Goal: Task Accomplishment & Management: Manage account settings

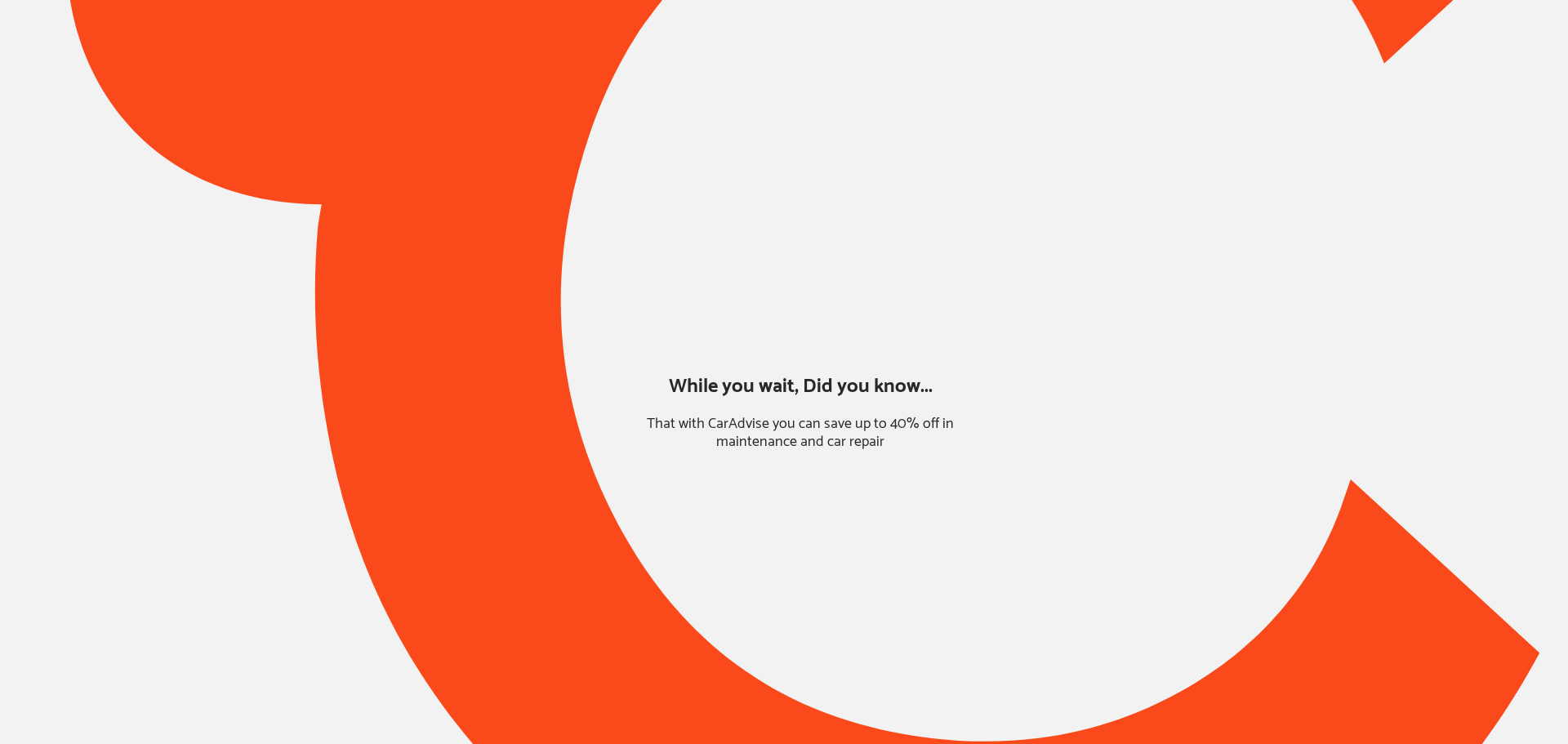
type input "*****"
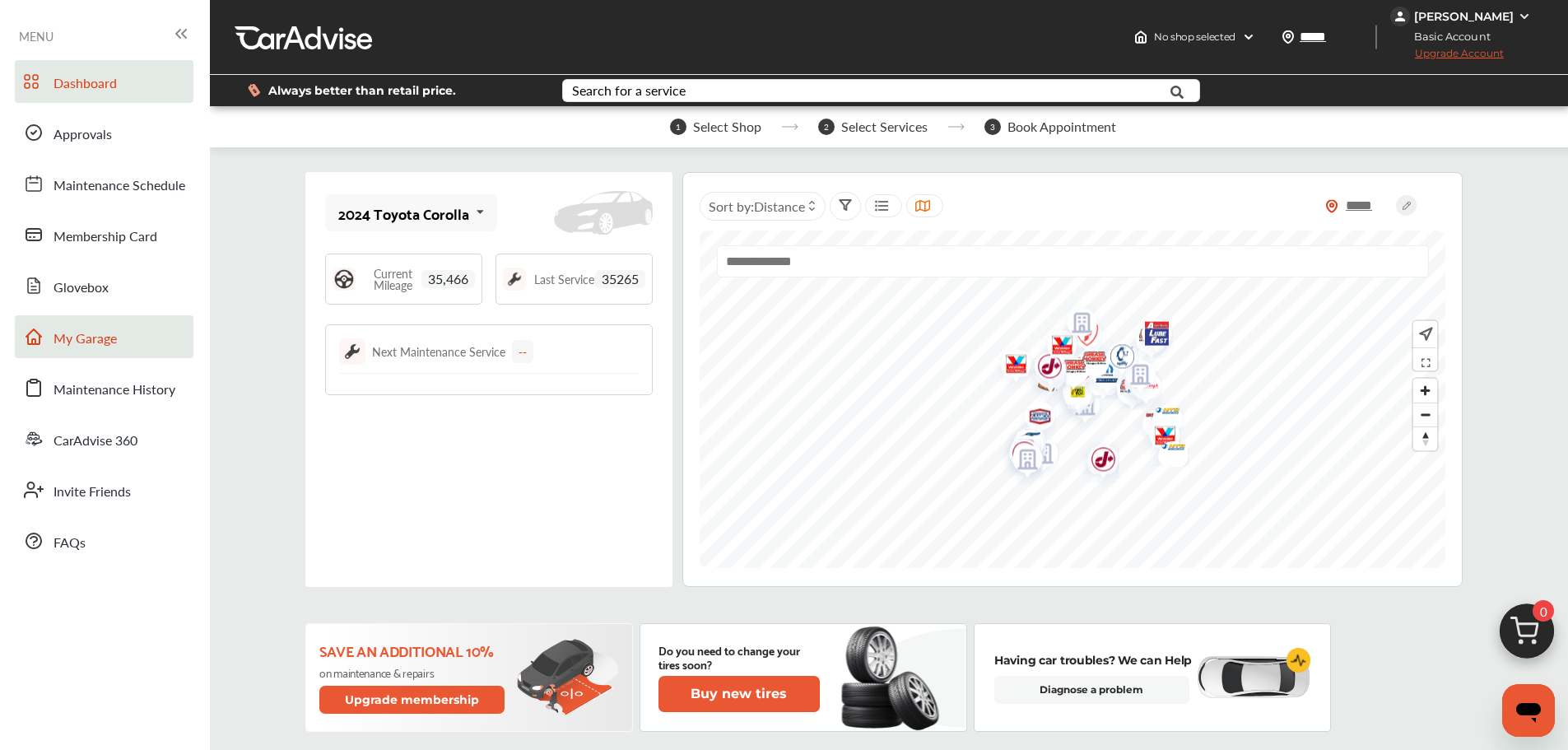
click at [100, 338] on span "My Garage" at bounding box center [85, 339] width 63 height 21
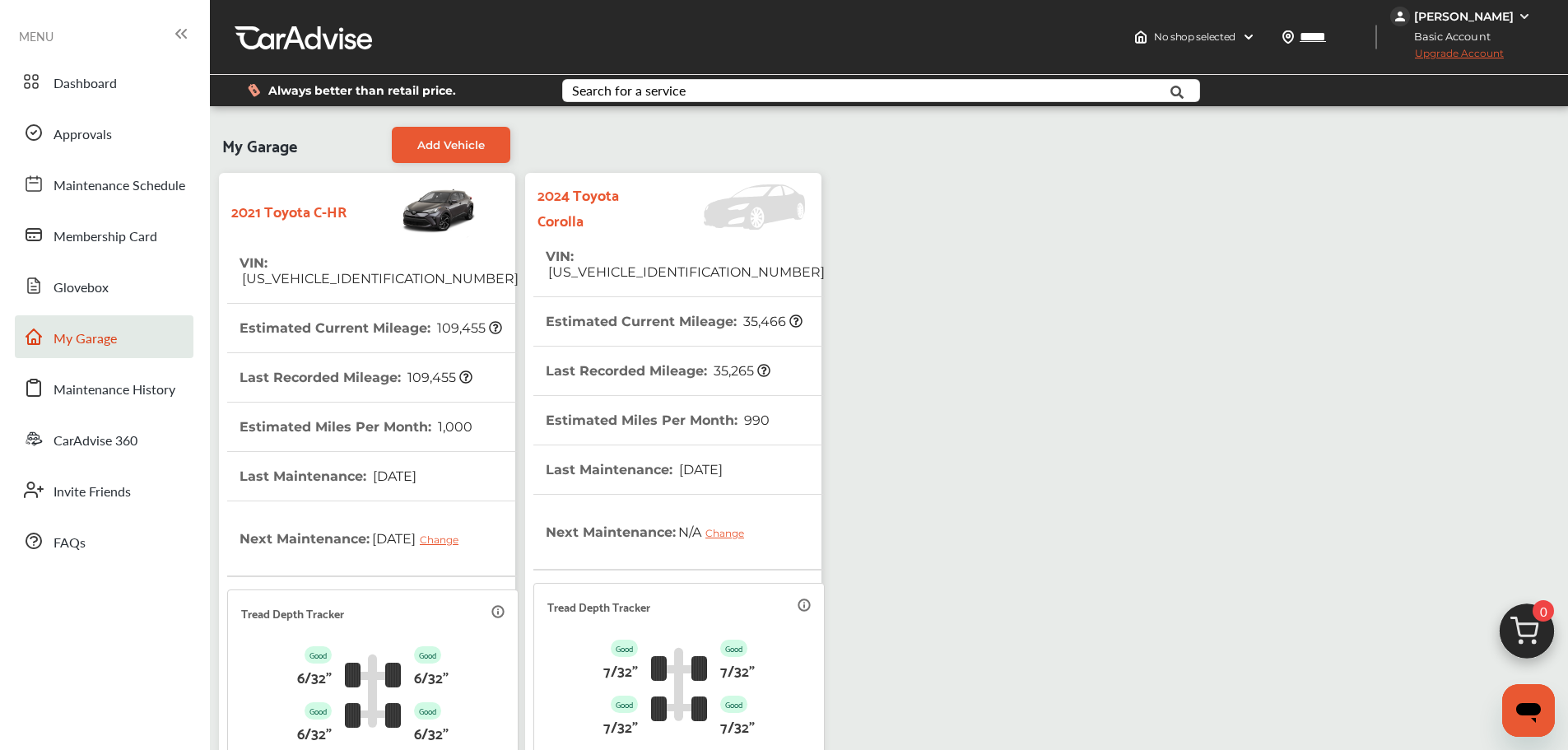
click at [461, 264] on tr "VIN : [US_VEHICLE_IDENTIFICATION_NUMBER]" at bounding box center [373, 271] width 291 height 65
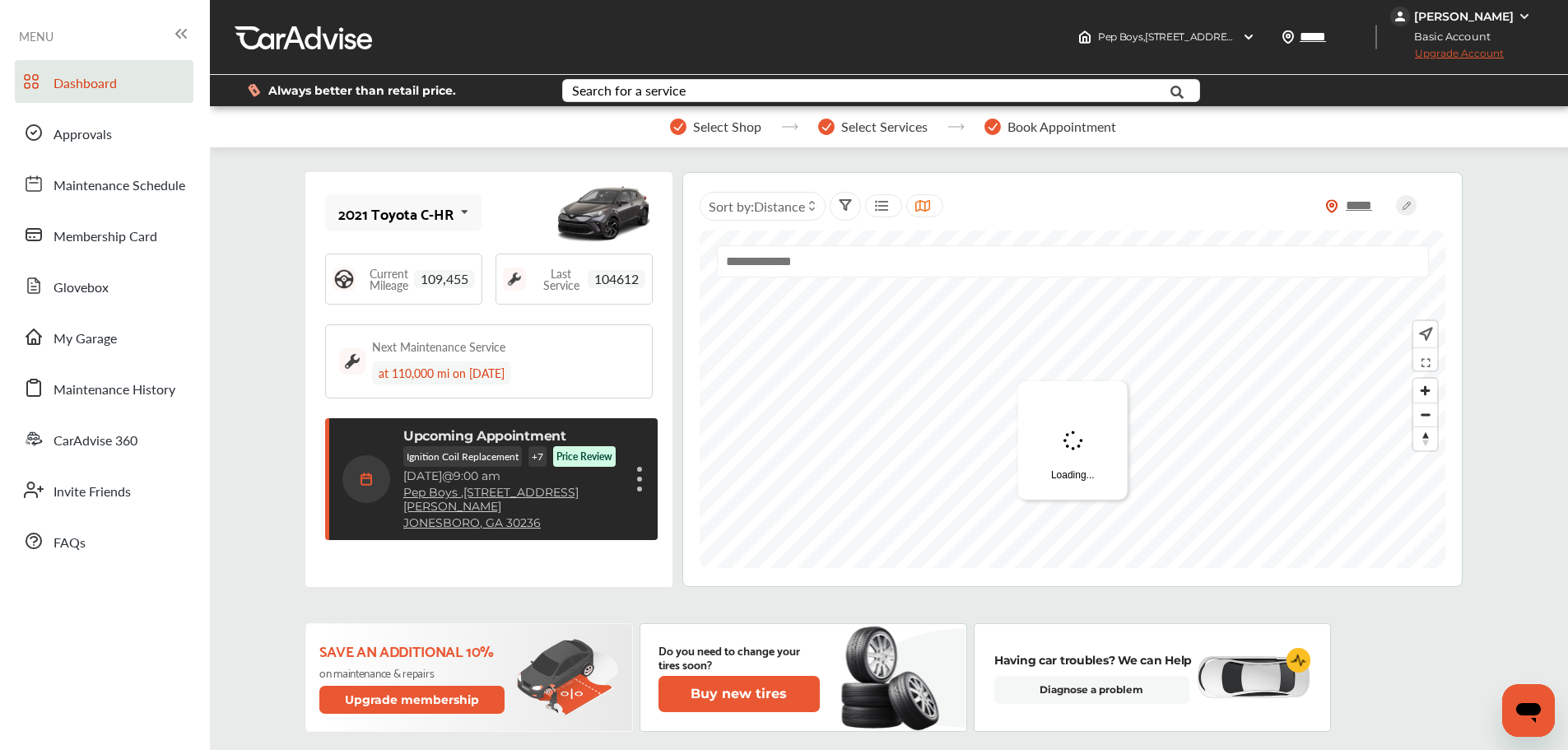
click at [390, 261] on div "Current Mileage 109,455" at bounding box center [403, 279] width 157 height 51
click at [77, 334] on span "My Garage" at bounding box center [85, 339] width 63 height 21
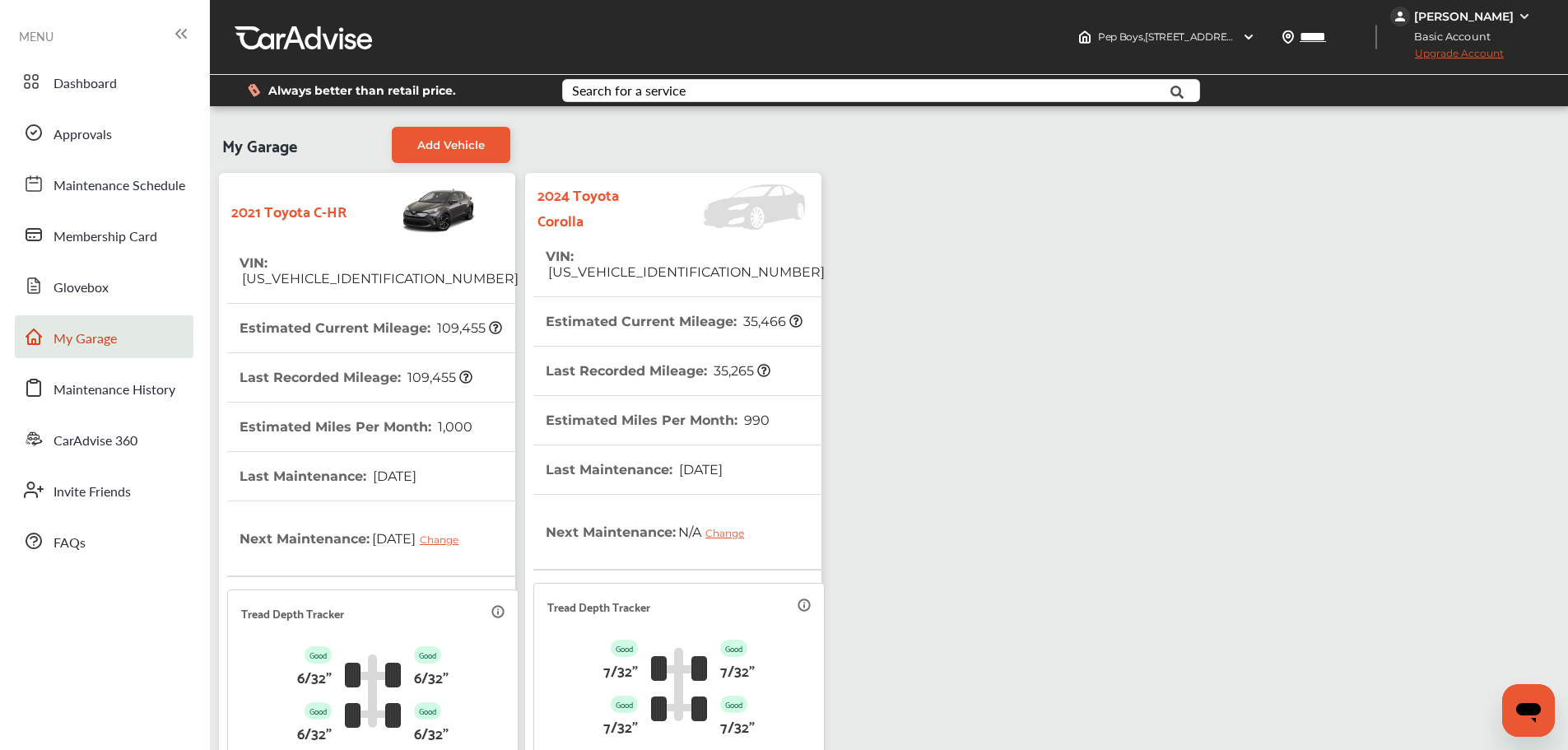
drag, startPoint x: 528, startPoint y: 243, endPoint x: 543, endPoint y: 241, distance: 15.1
click at [530, 243] on div "2024 Toyota Corolla VIN : [US_VEHICLE_IDENTIFICATION_NUMBER] Estimated Current …" at bounding box center [673, 513] width 296 height 682
click at [681, 264] on span "[US_VEHICLE_IDENTIFICATION_NUMBER]" at bounding box center [685, 271] width 279 height 16
